Goal: Task Accomplishment & Management: Use online tool/utility

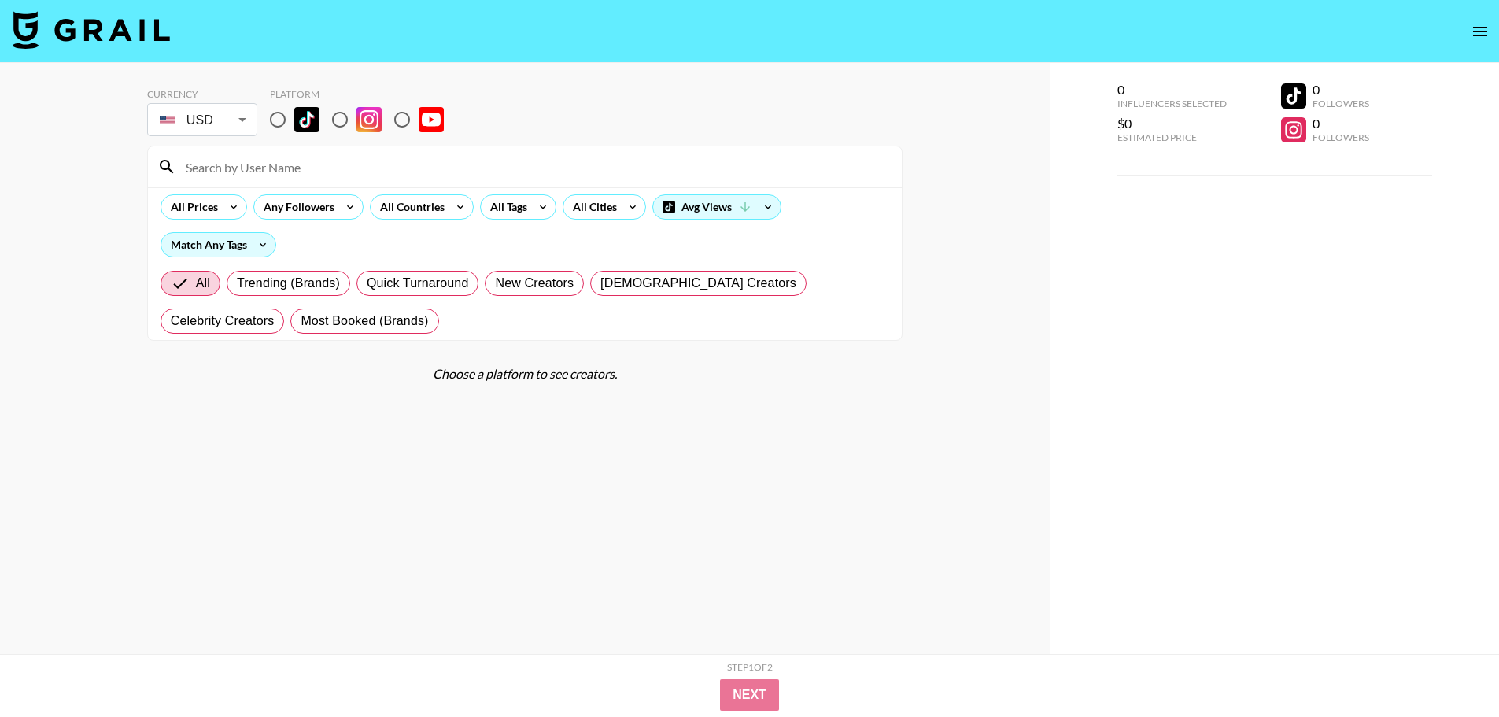
click at [401, 112] on input "radio" at bounding box center [402, 119] width 33 height 33
radio input "true"
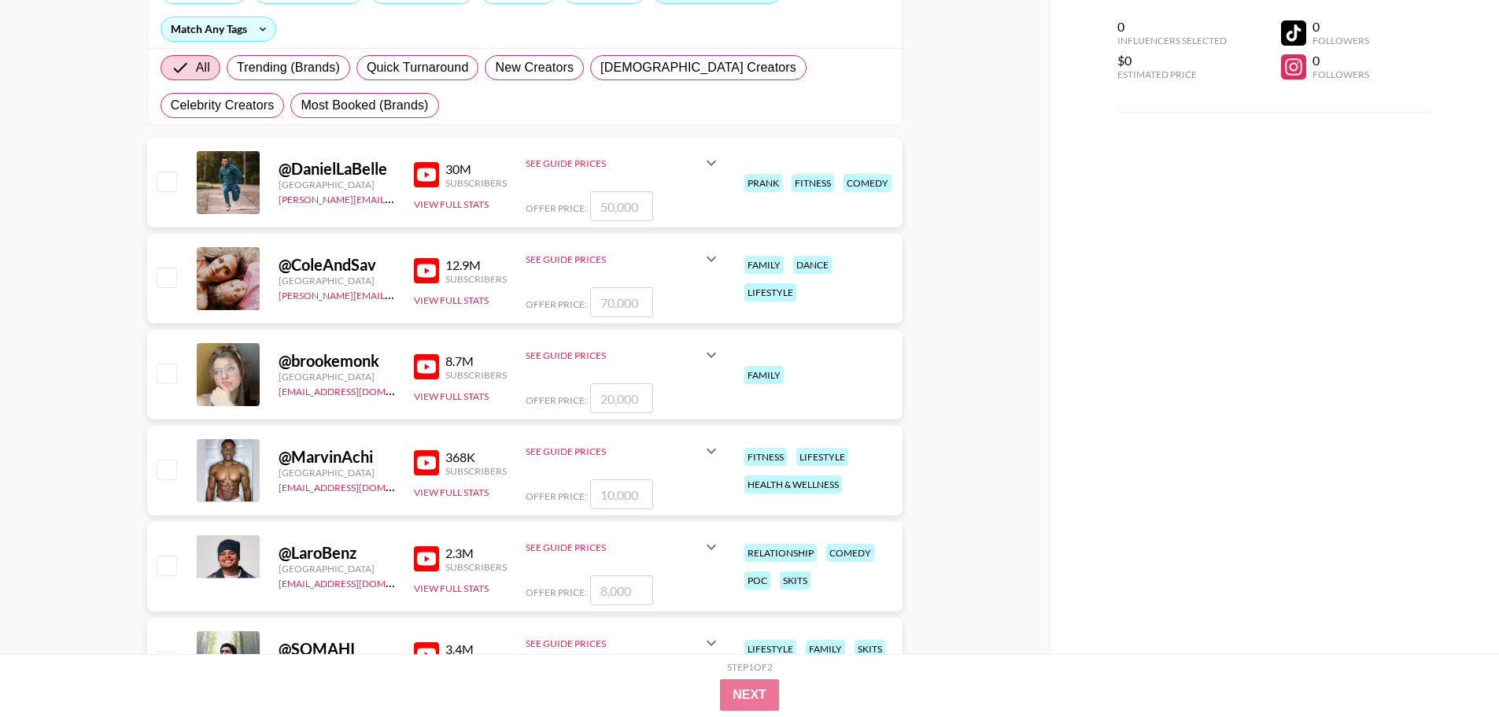
scroll to position [236, 0]
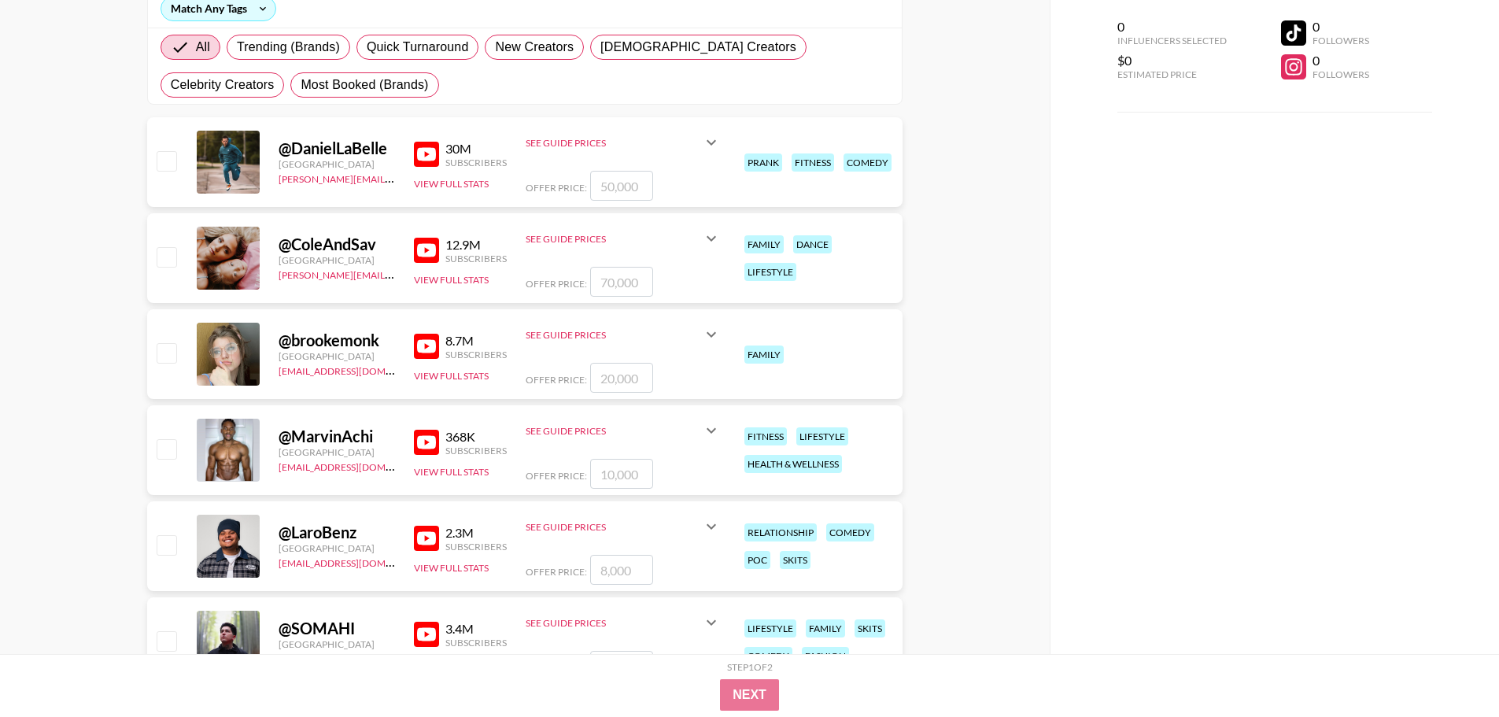
click at [712, 332] on icon at bounding box center [711, 334] width 19 height 19
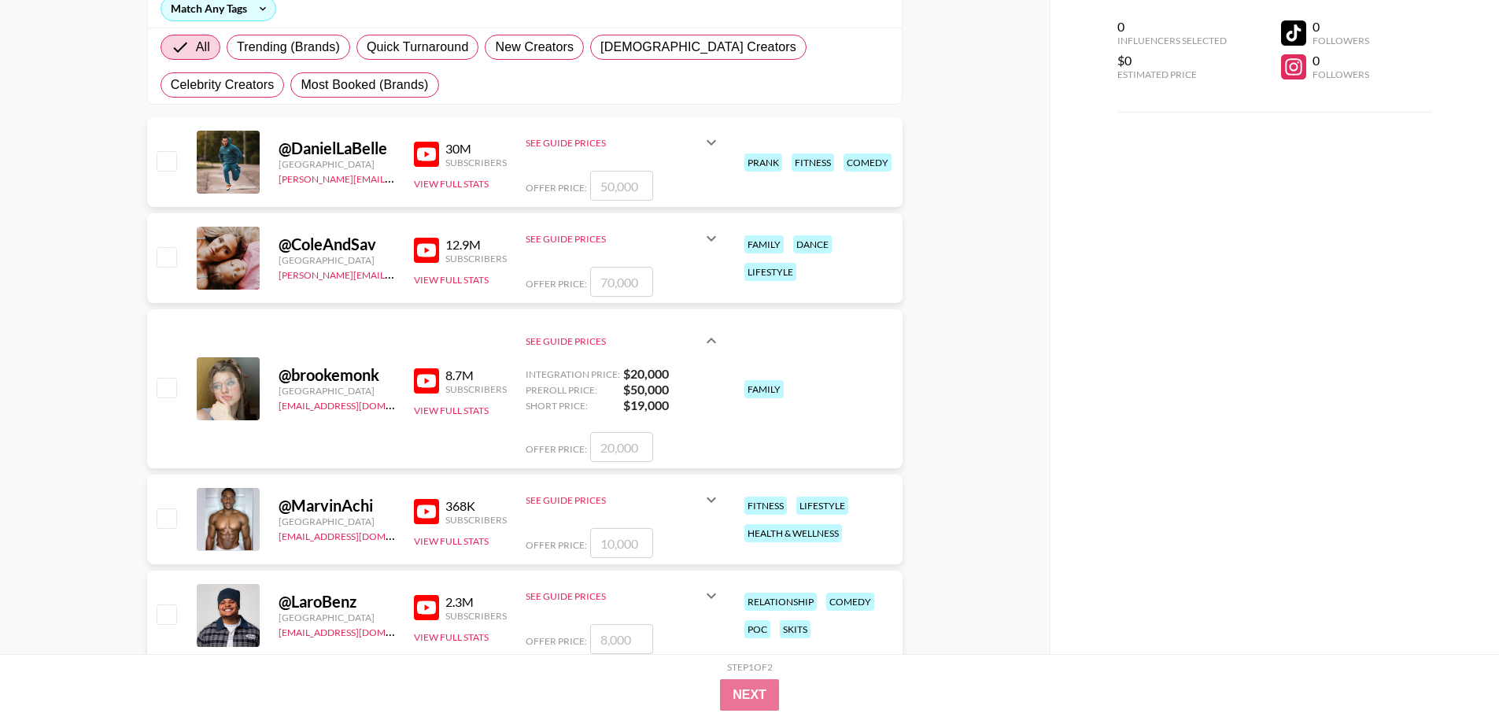
click at [711, 333] on icon at bounding box center [711, 340] width 19 height 19
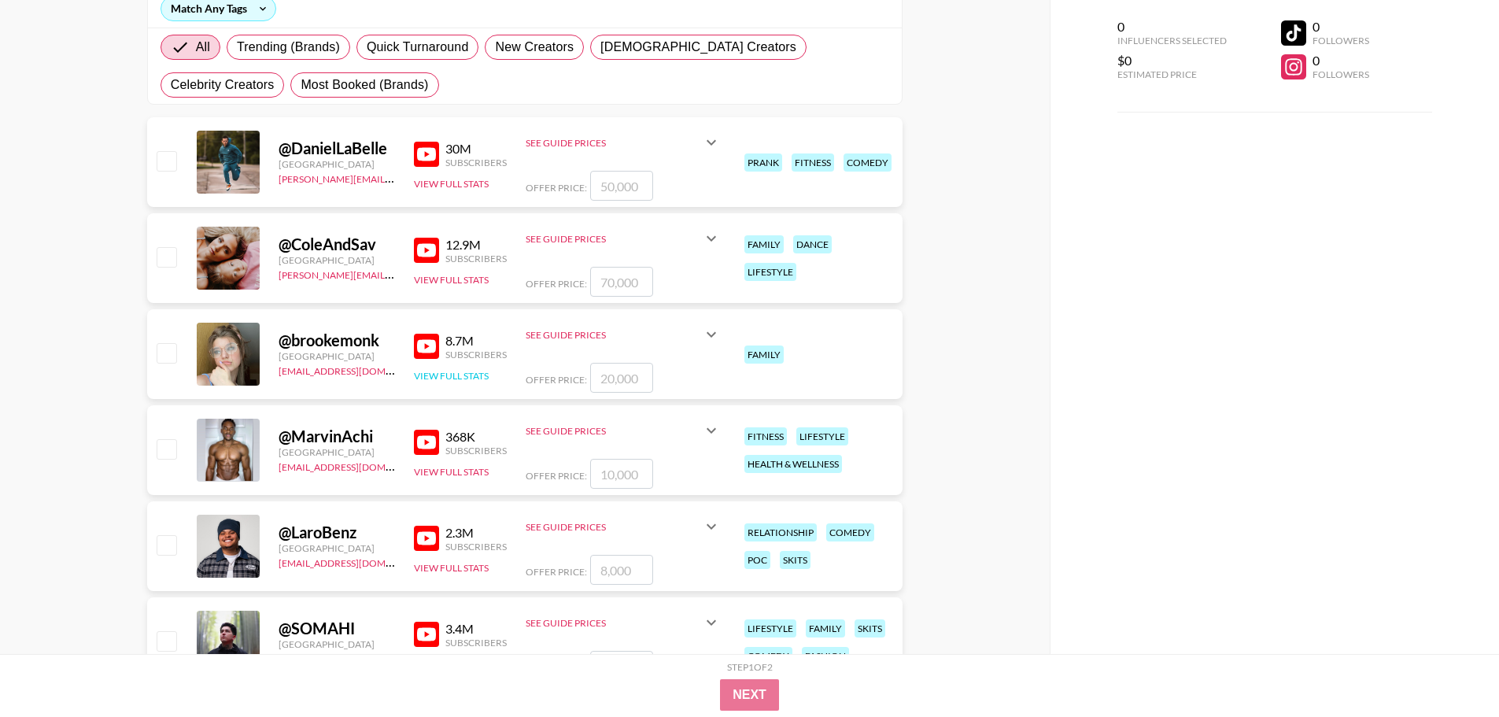
click at [457, 370] on button "View Full Stats" at bounding box center [451, 376] width 75 height 12
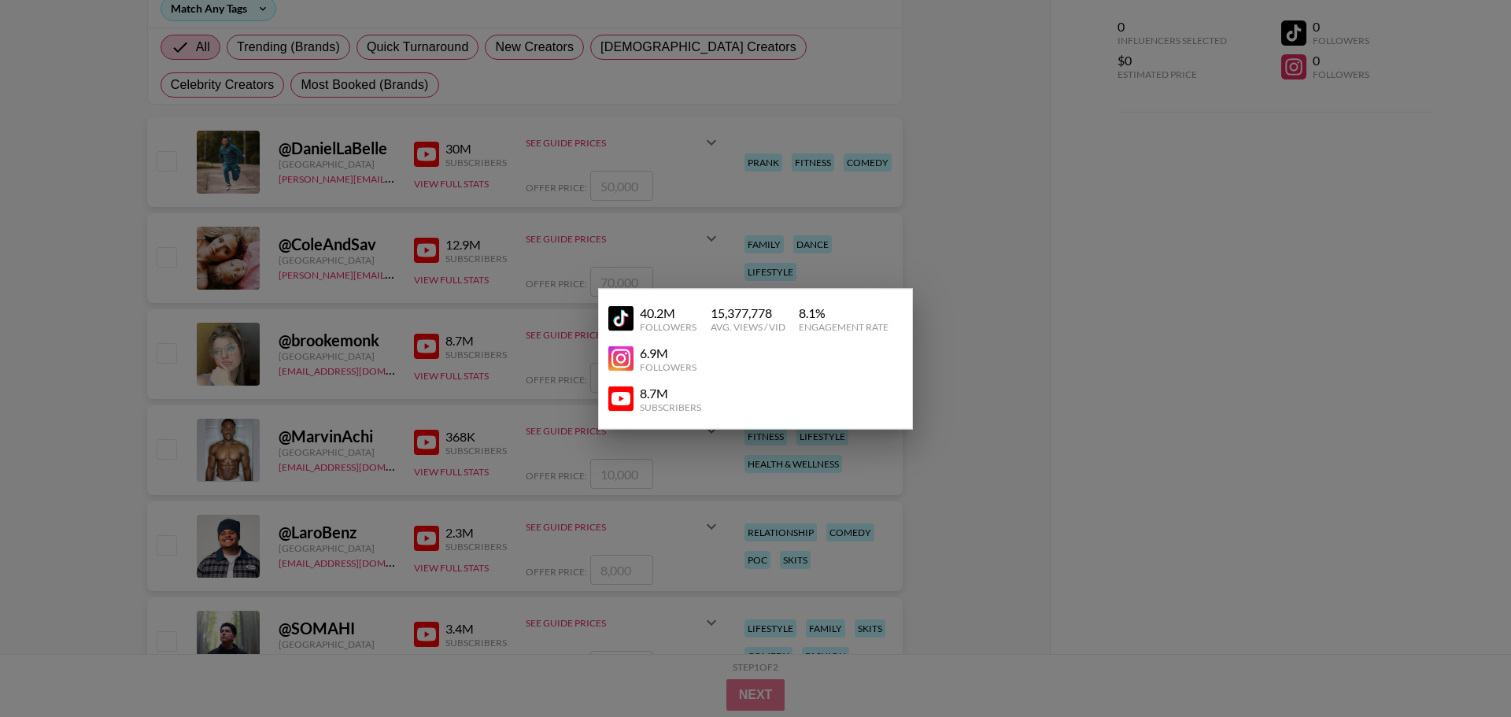
click at [1014, 410] on div at bounding box center [755, 358] width 1511 height 717
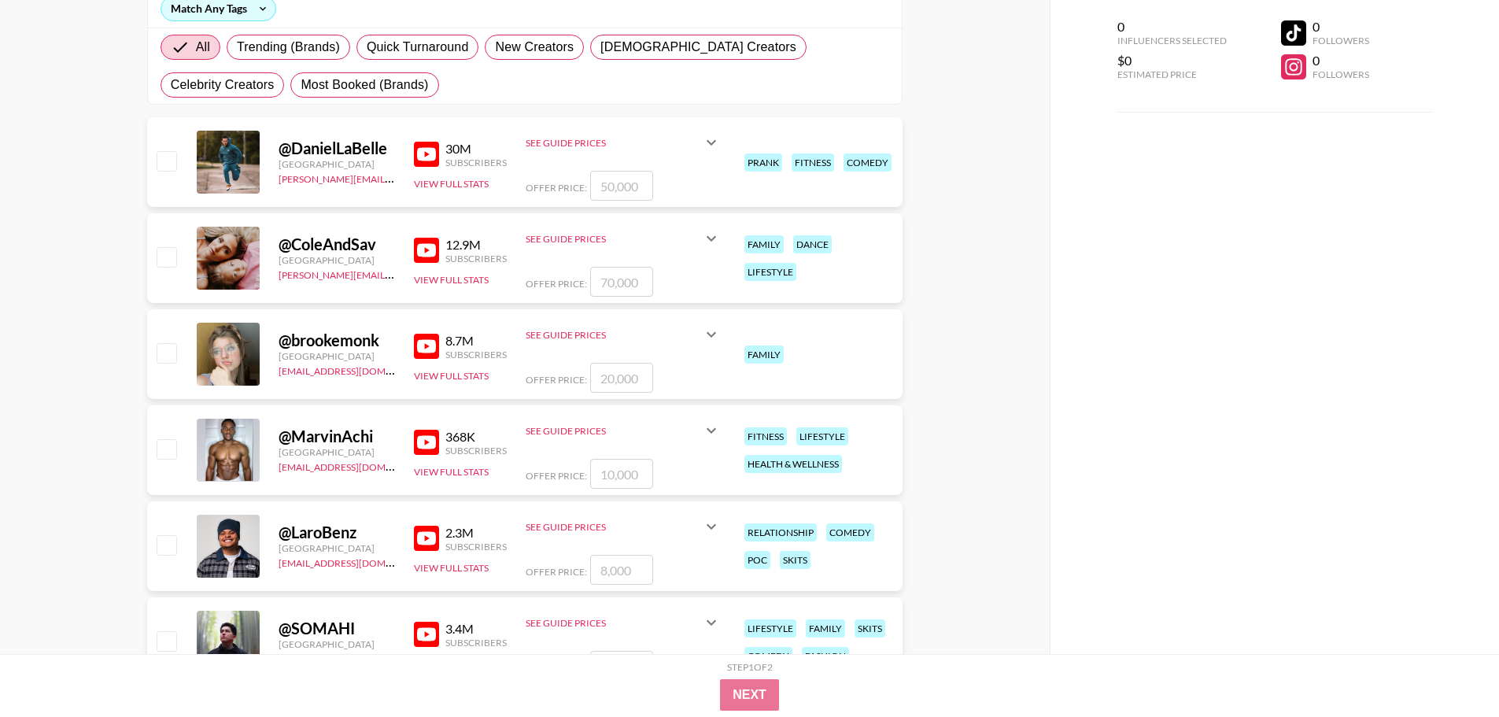
click at [557, 435] on div "See Guide Prices" at bounding box center [614, 431] width 176 height 12
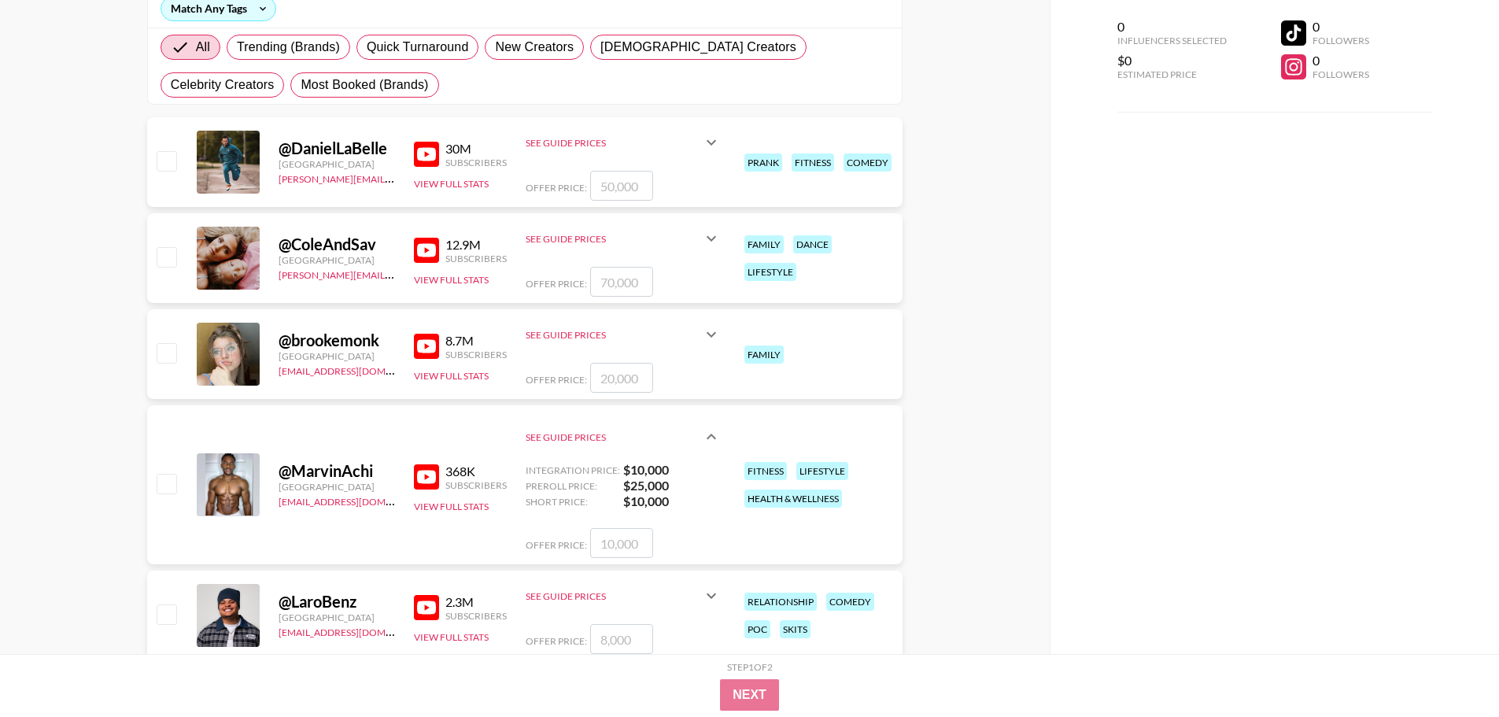
click at [592, 434] on div "See Guide Prices" at bounding box center [614, 437] width 176 height 12
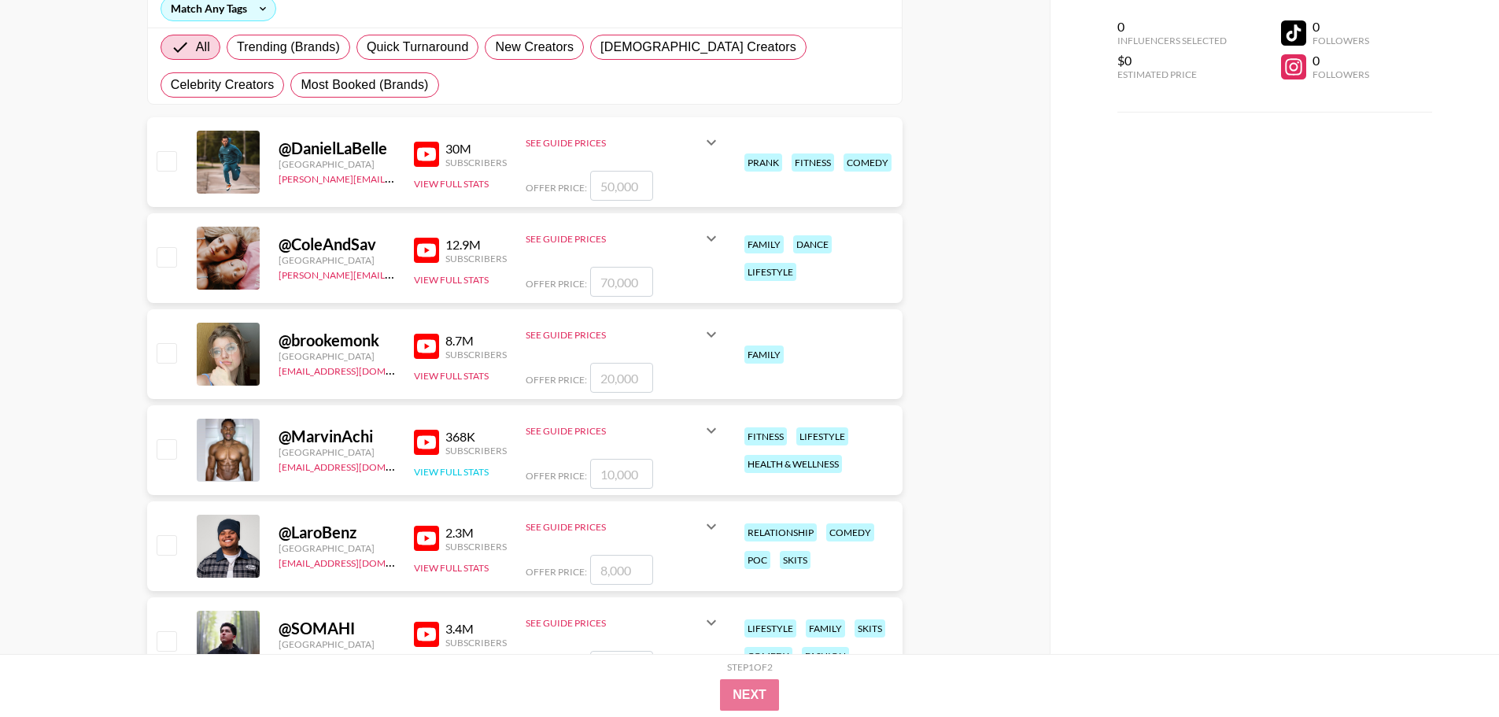
click at [466, 472] on button "View Full Stats" at bounding box center [451, 472] width 75 height 12
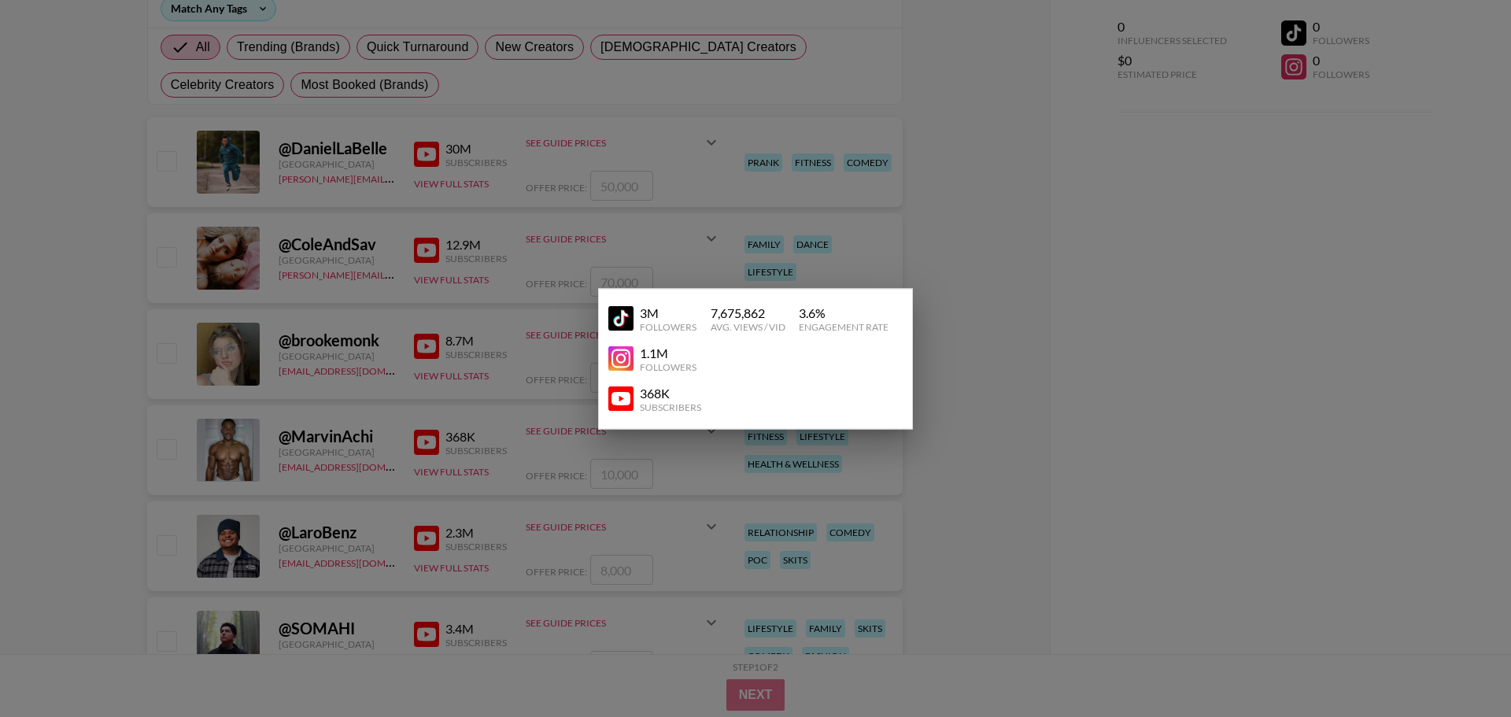
drag, startPoint x: 1011, startPoint y: 416, endPoint x: 978, endPoint y: 412, distance: 32.5
click at [1010, 416] on div at bounding box center [755, 358] width 1511 height 717
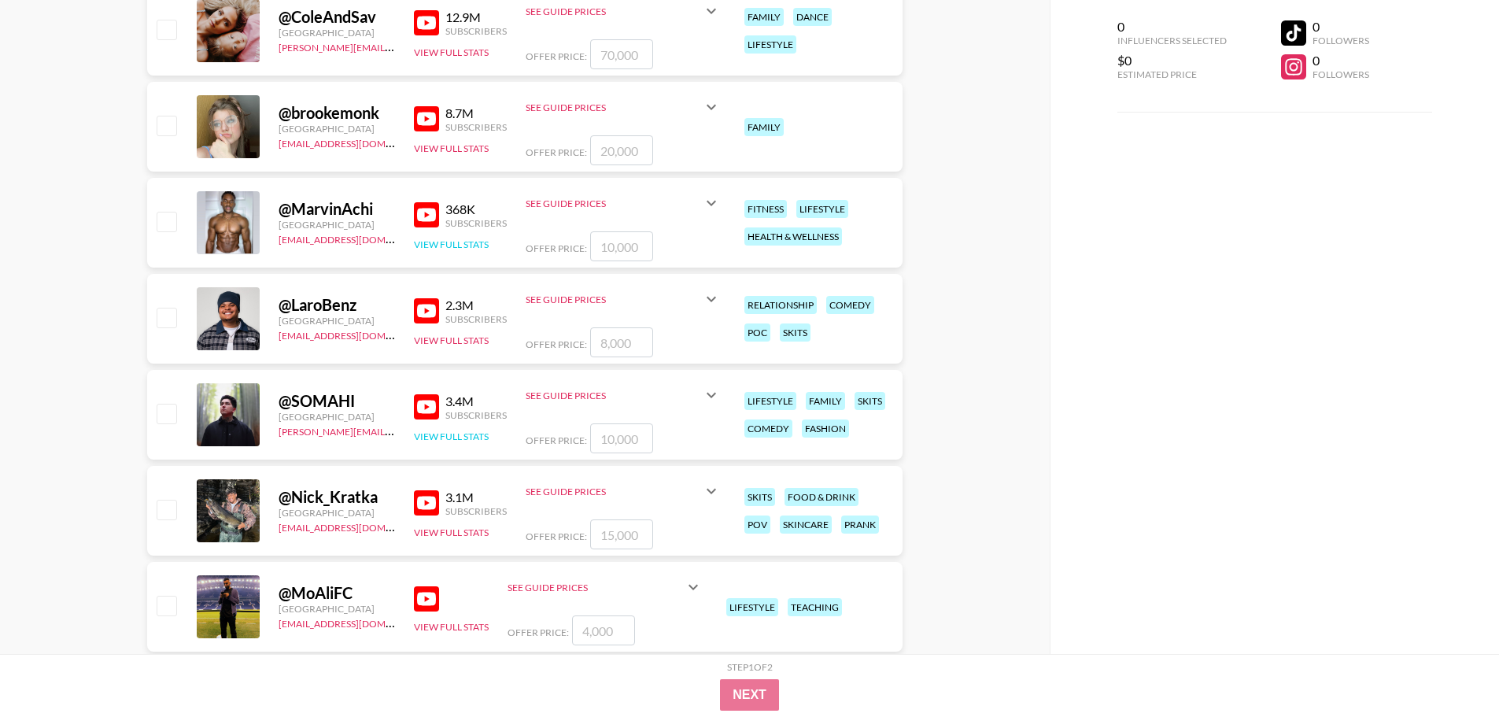
scroll to position [472, 0]
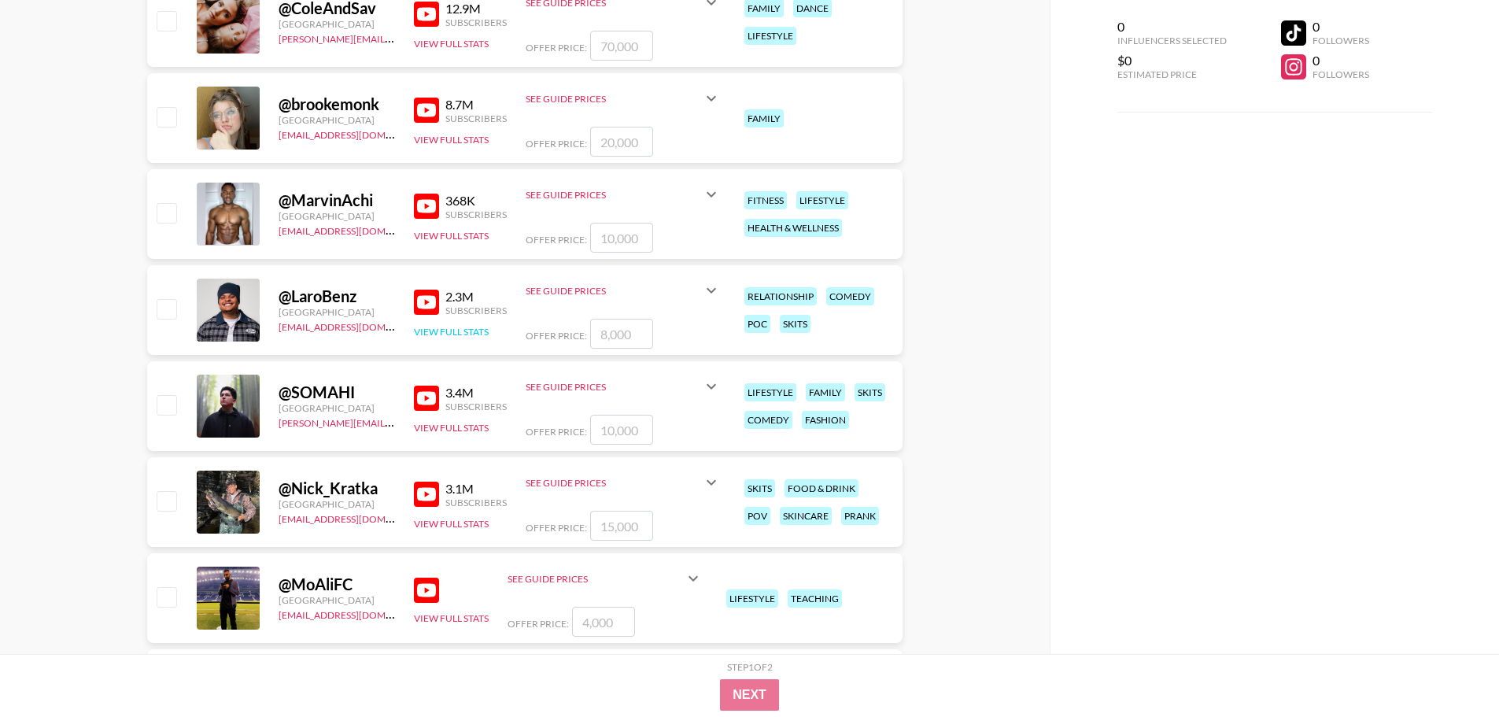
click at [472, 332] on button "View Full Stats" at bounding box center [451, 332] width 75 height 12
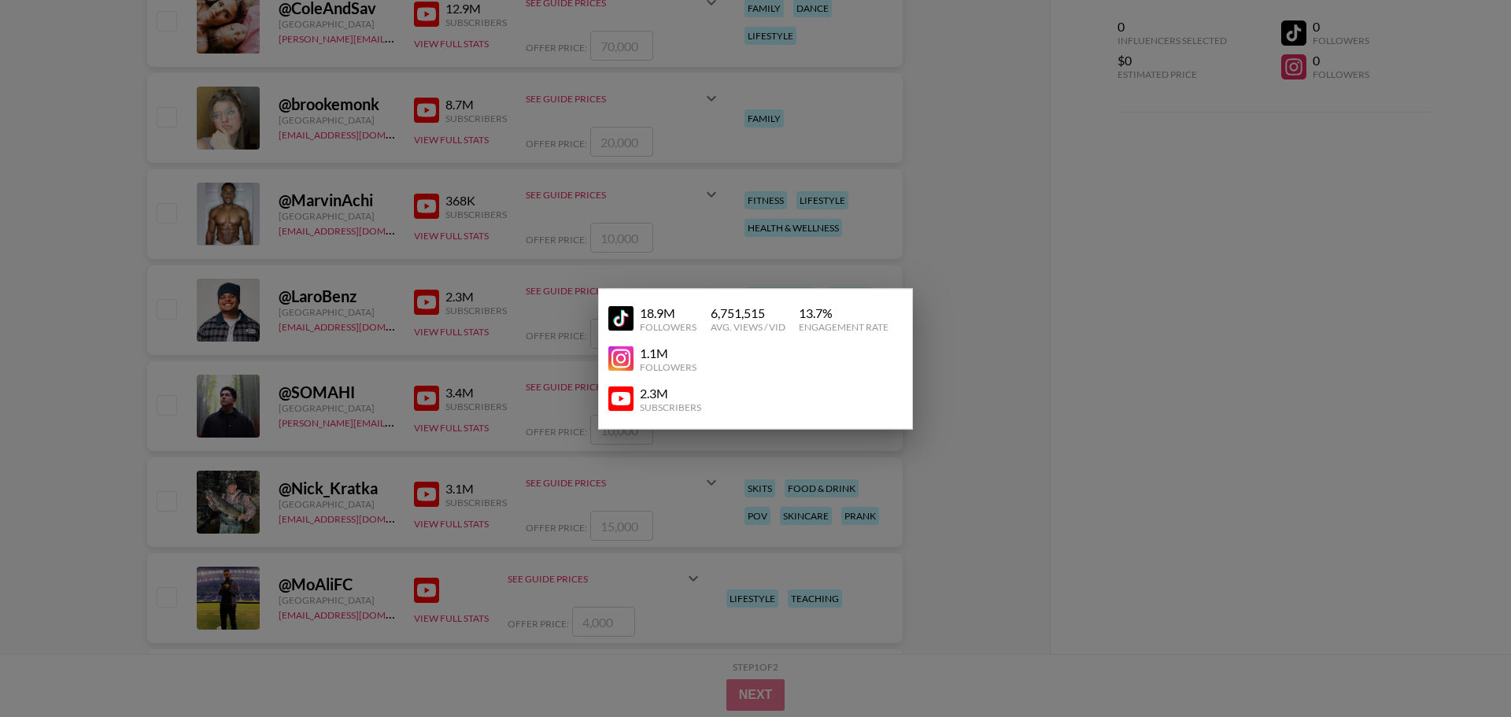
drag, startPoint x: 1033, startPoint y: 401, endPoint x: 562, endPoint y: 415, distance: 471.7
click at [1020, 403] on div at bounding box center [755, 358] width 1511 height 717
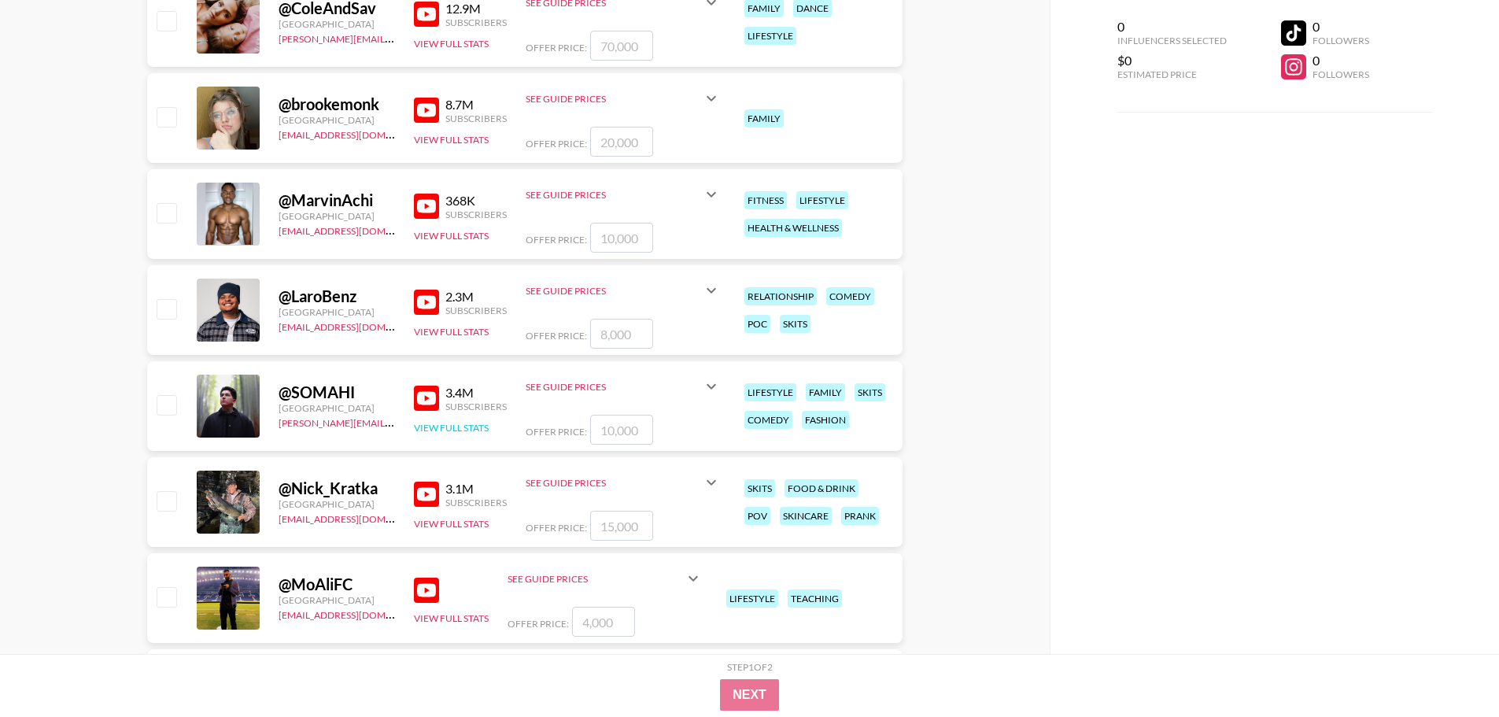
click at [474, 429] on button "View Full Stats" at bounding box center [451, 428] width 75 height 12
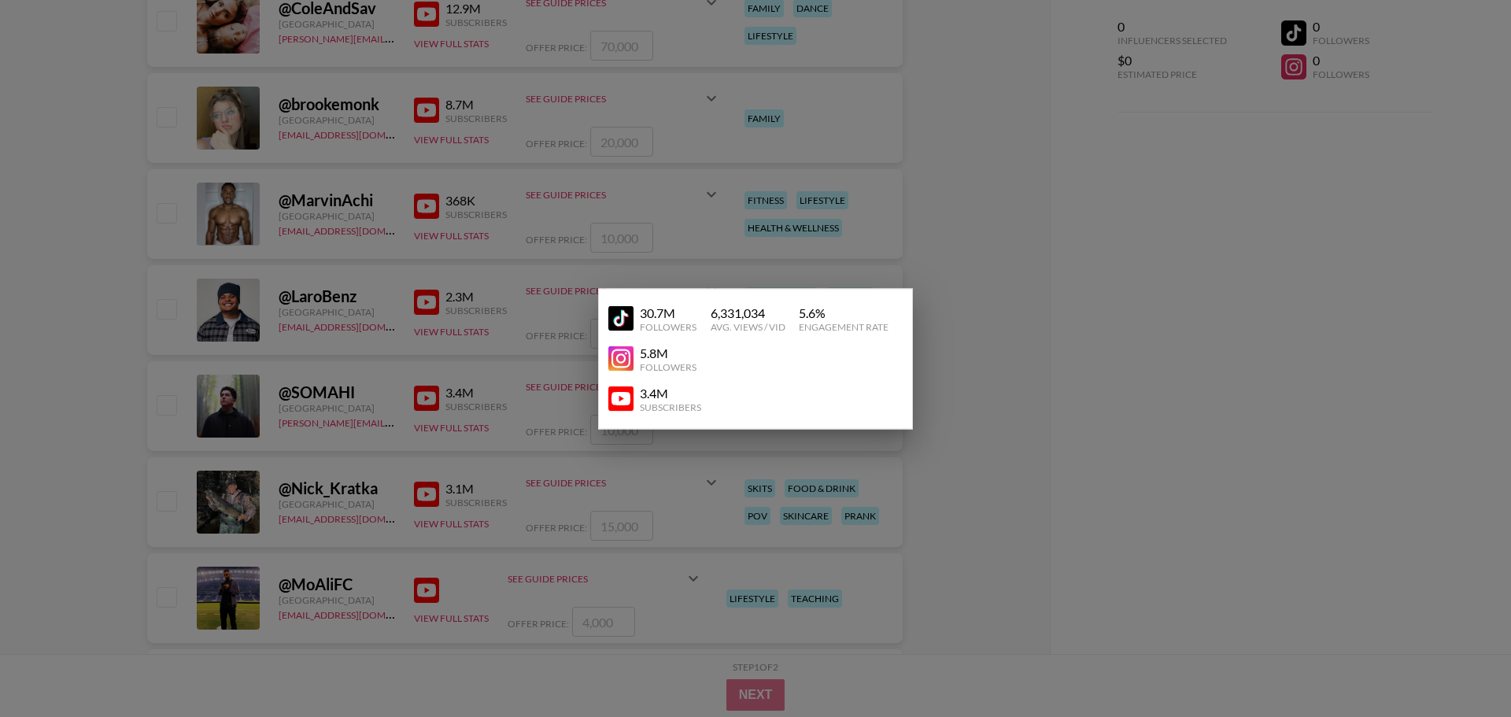
drag, startPoint x: 916, startPoint y: 420, endPoint x: 717, endPoint y: 444, distance: 200.6
click at [900, 420] on div "30.7M Followers 6,331,034 Avg. Views / Vid 5.6 % Engagement Rate 5.8M Followers…" at bounding box center [755, 358] width 1511 height 717
click at [449, 530] on div at bounding box center [755, 358] width 1511 height 717
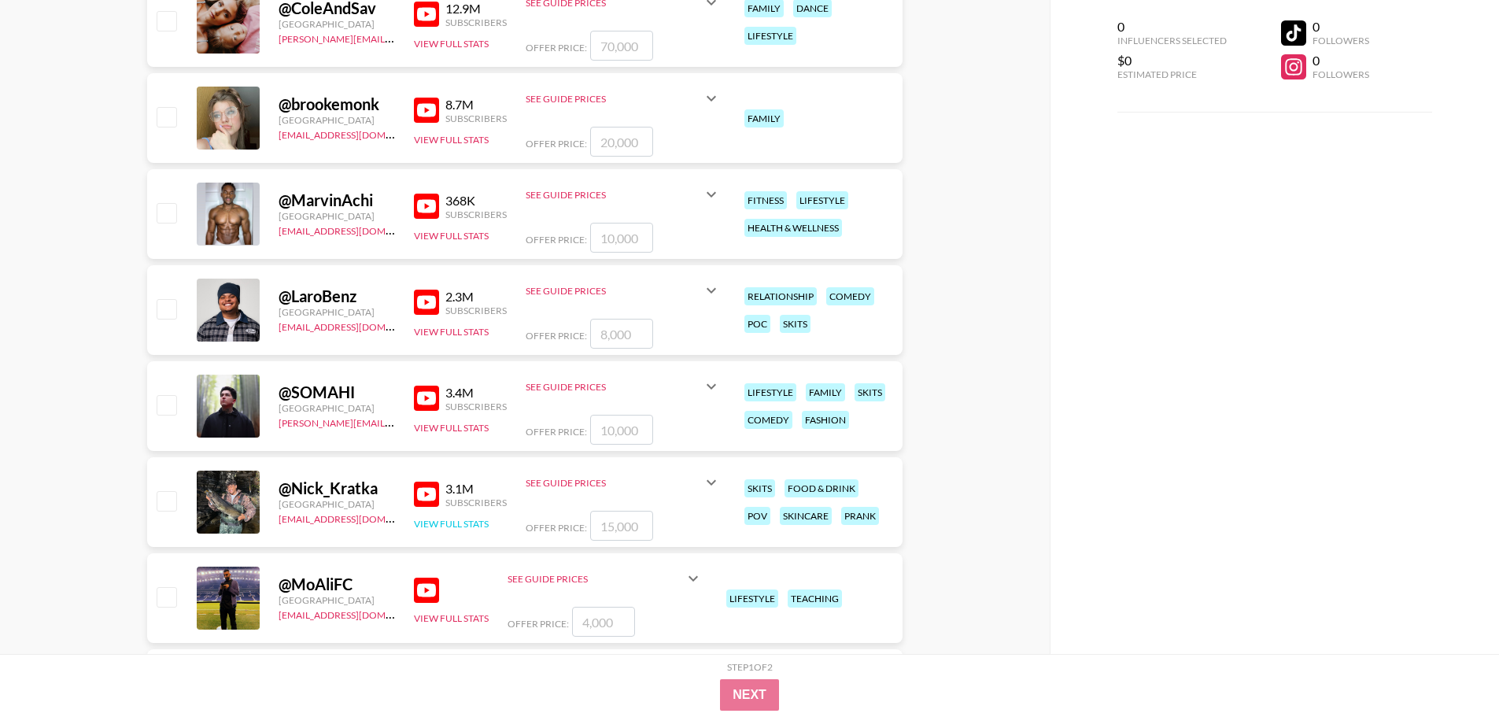
click at [457, 525] on button "View Full Stats" at bounding box center [451, 524] width 75 height 12
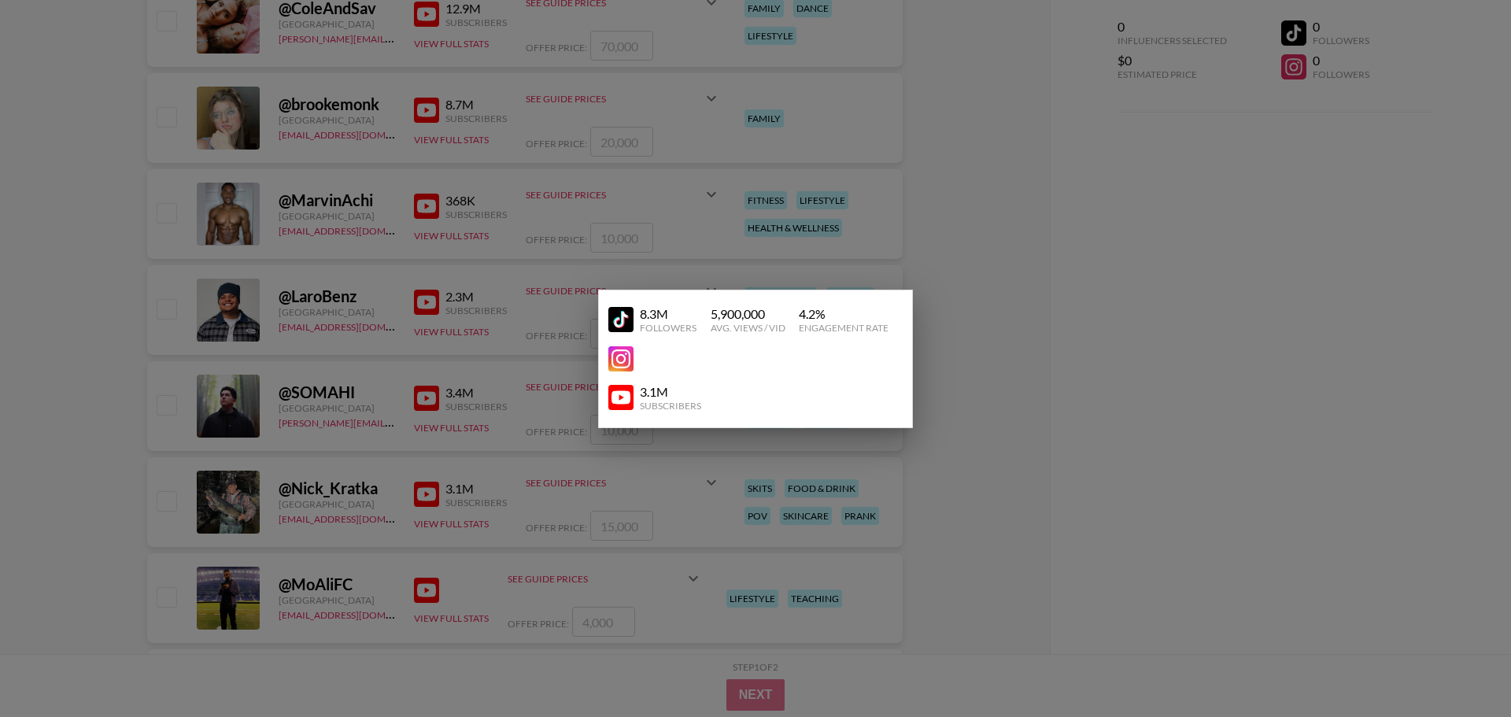
click at [970, 431] on div at bounding box center [755, 358] width 1511 height 717
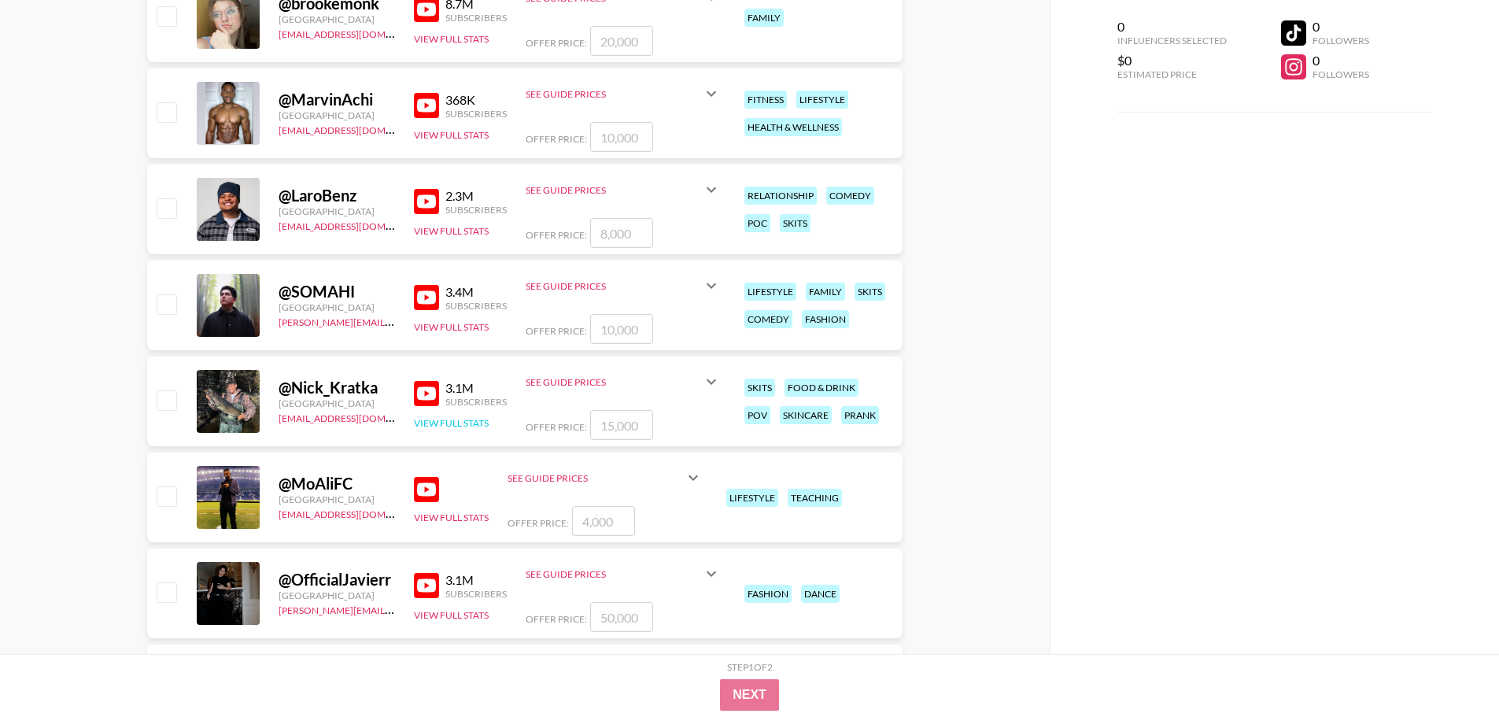
scroll to position [551, 0]
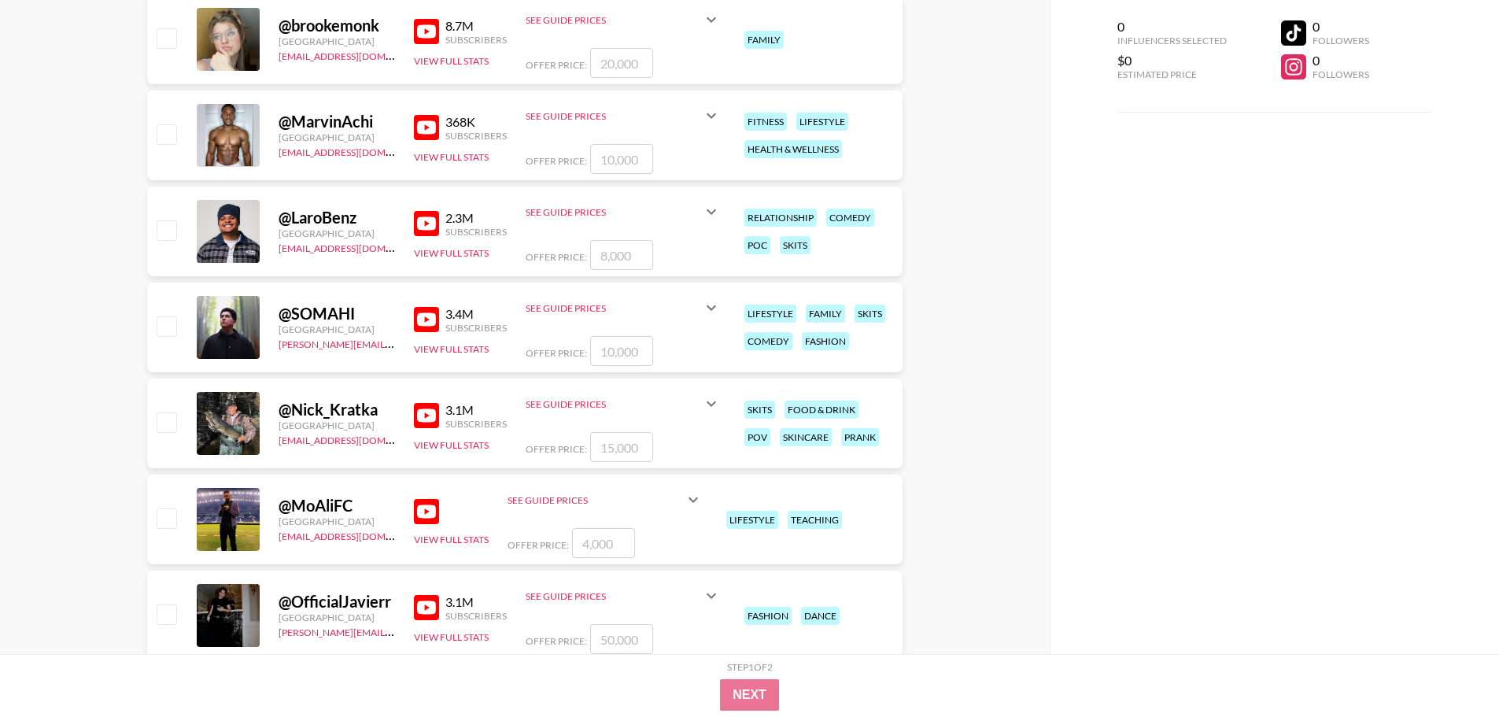
click at [470, 407] on div "3.1M" at bounding box center [475, 410] width 61 height 16
click at [702, 398] on icon at bounding box center [711, 403] width 19 height 19
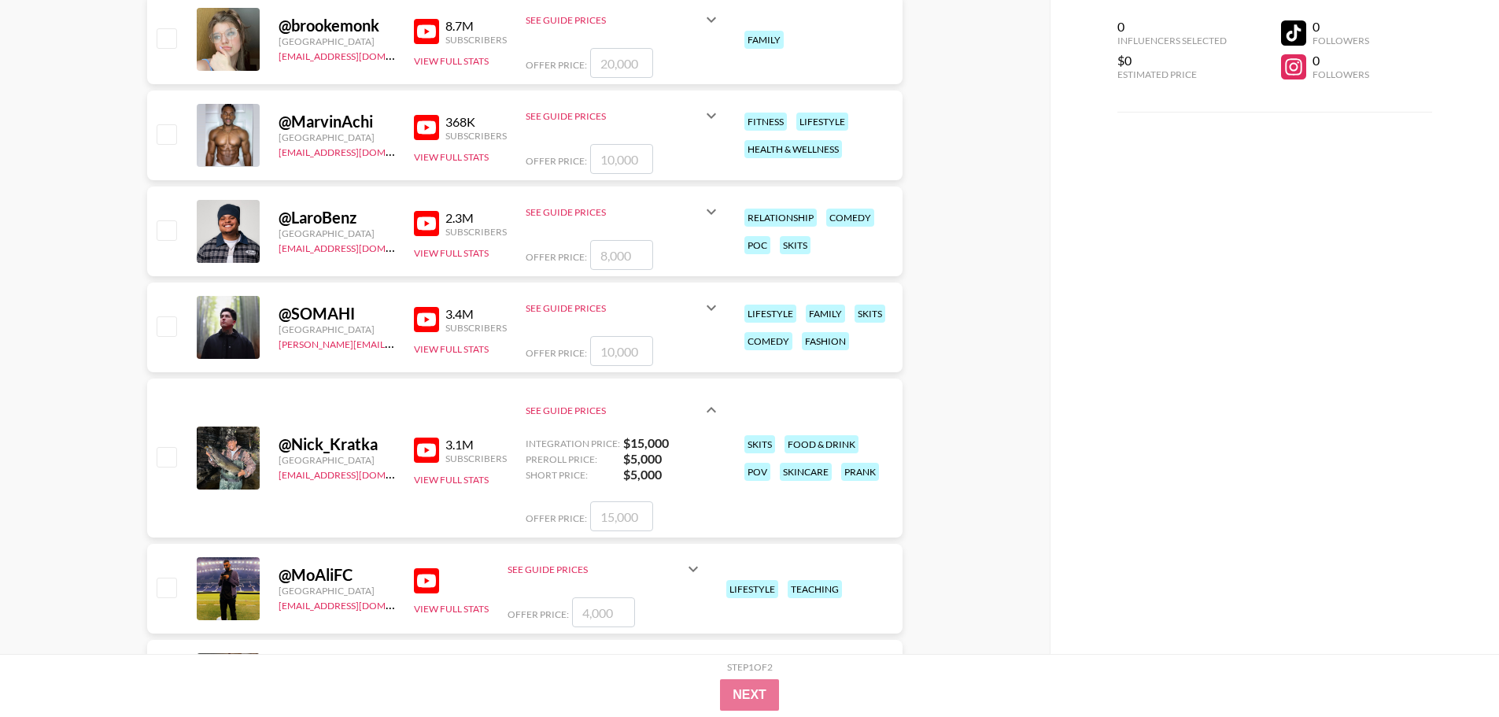
click at [434, 451] on img at bounding box center [426, 450] width 25 height 25
drag, startPoint x: 642, startPoint y: 512, endPoint x: 604, endPoint y: 512, distance: 37.8
click at [604, 512] on input "number" at bounding box center [621, 516] width 63 height 30
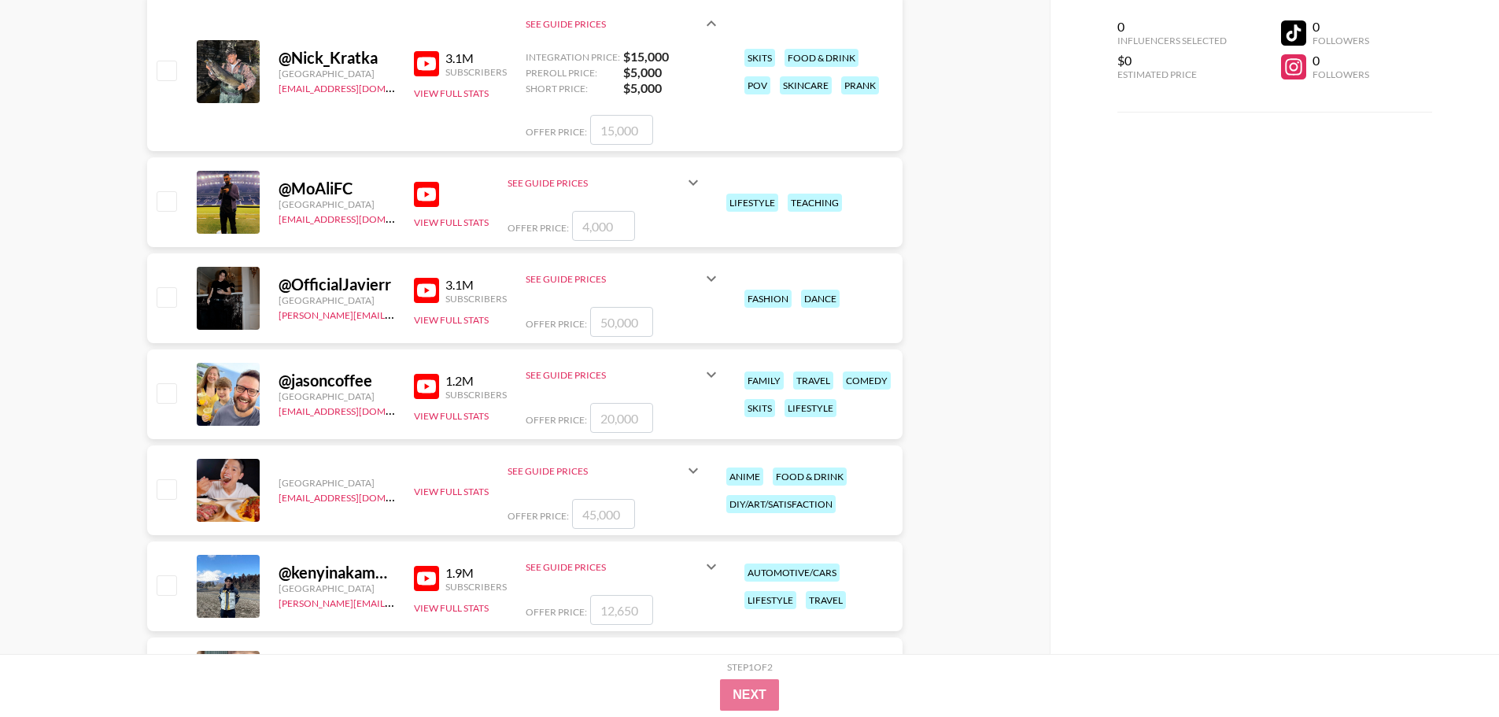
scroll to position [1023, 0]
